Goal: Task Accomplishment & Management: Complete application form

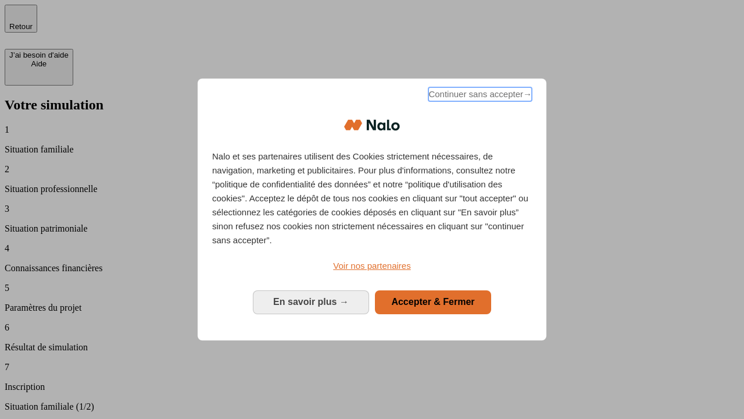
click at [479, 96] on span "Continuer sans accepter →" at bounding box center [479, 94] width 103 height 14
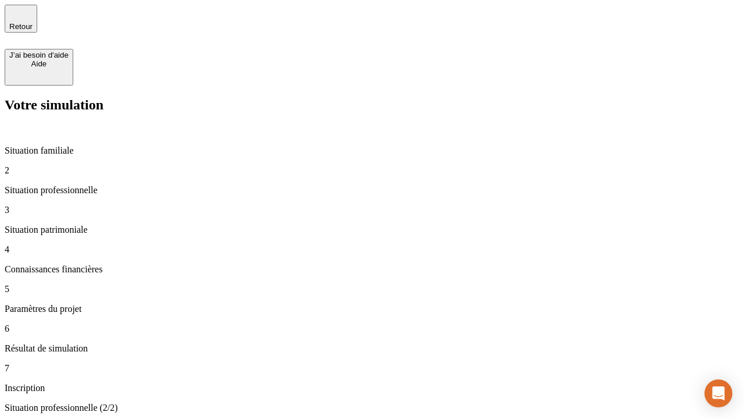
type input "30 000"
type input "40 000"
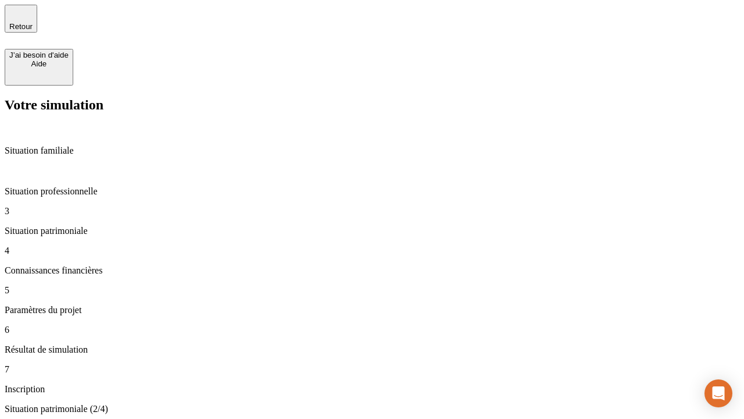
type input "1 100"
type input "20"
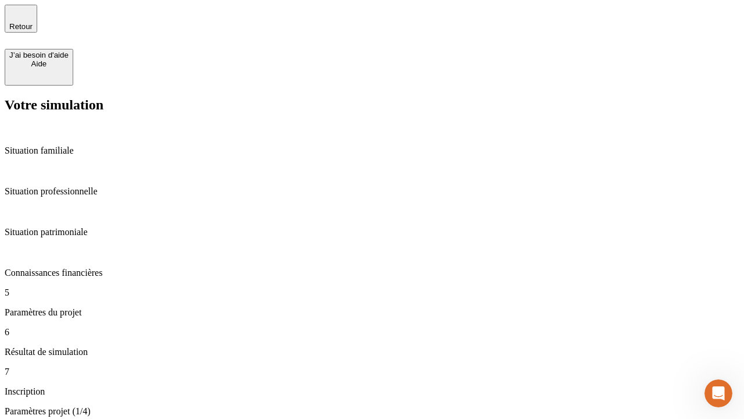
type input "40"
type input "62"
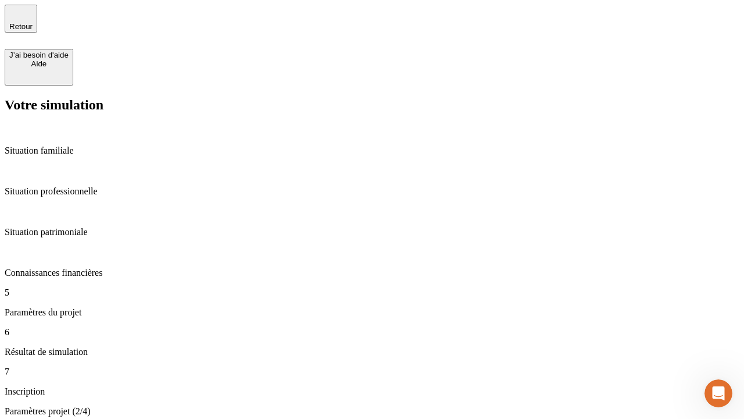
type input "50 000"
type input "640"
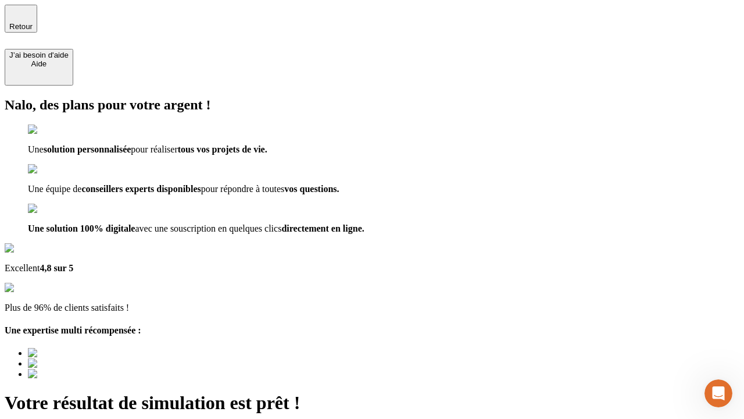
type input "[EMAIL_ADDRESS][DOMAIN_NAME]"
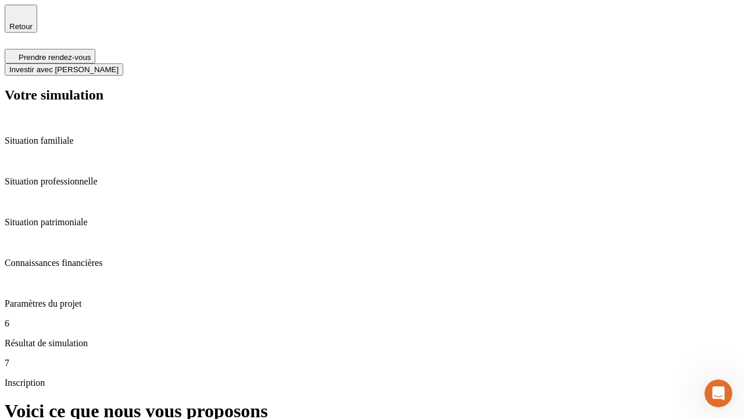
click at [119, 65] on span "Investir avec [PERSON_NAME]" at bounding box center [63, 69] width 109 height 9
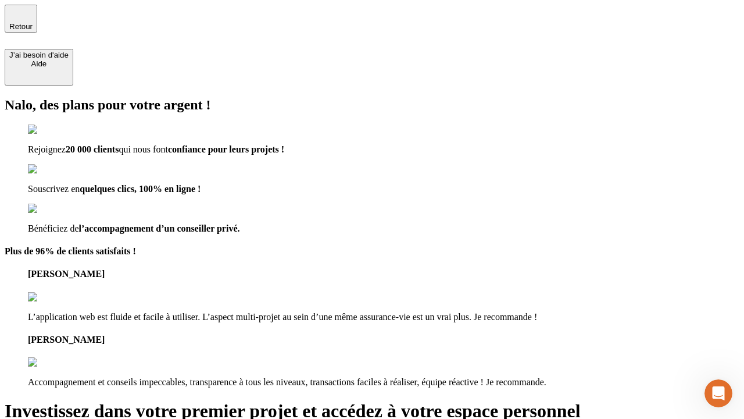
type input "[EMAIL_ADDRESS][DOMAIN_NAME]"
